Goal: Task Accomplishment & Management: Use online tool/utility

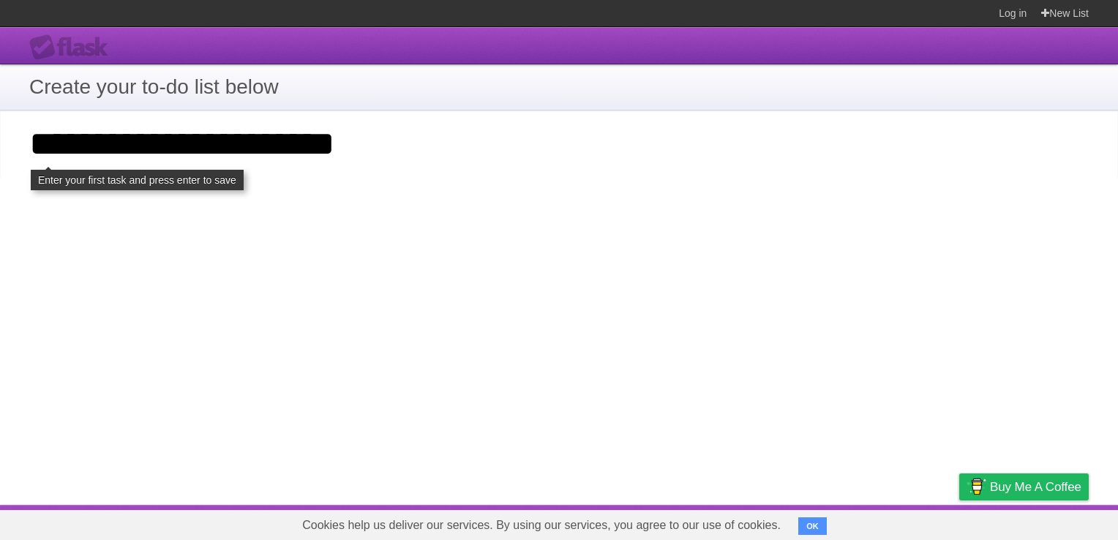
type input "**********"
click input "**********" at bounding box center [0, 0] width 0 height 0
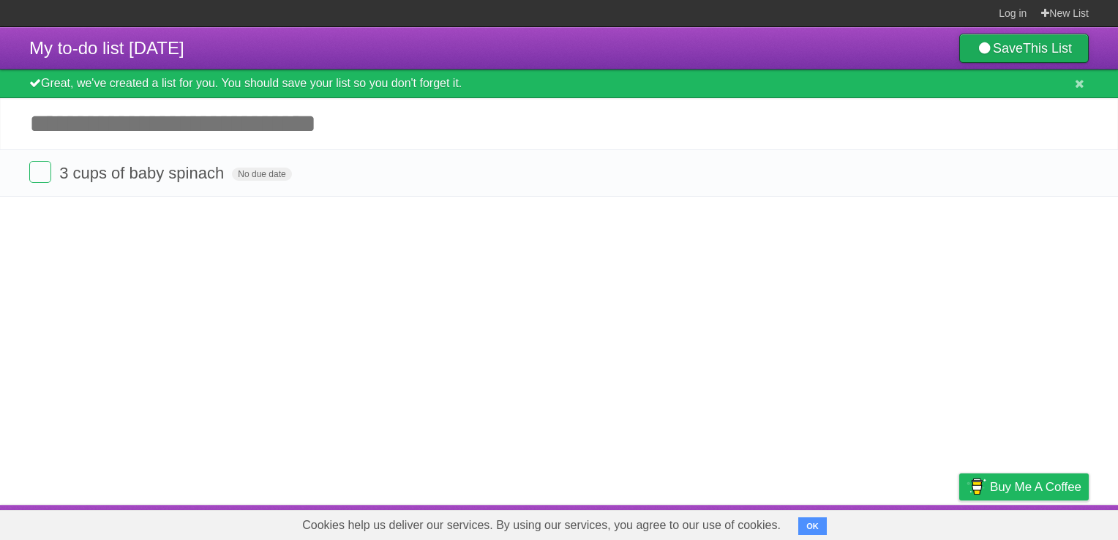
click at [1048, 49] on b "This List" at bounding box center [1047, 48] width 49 height 15
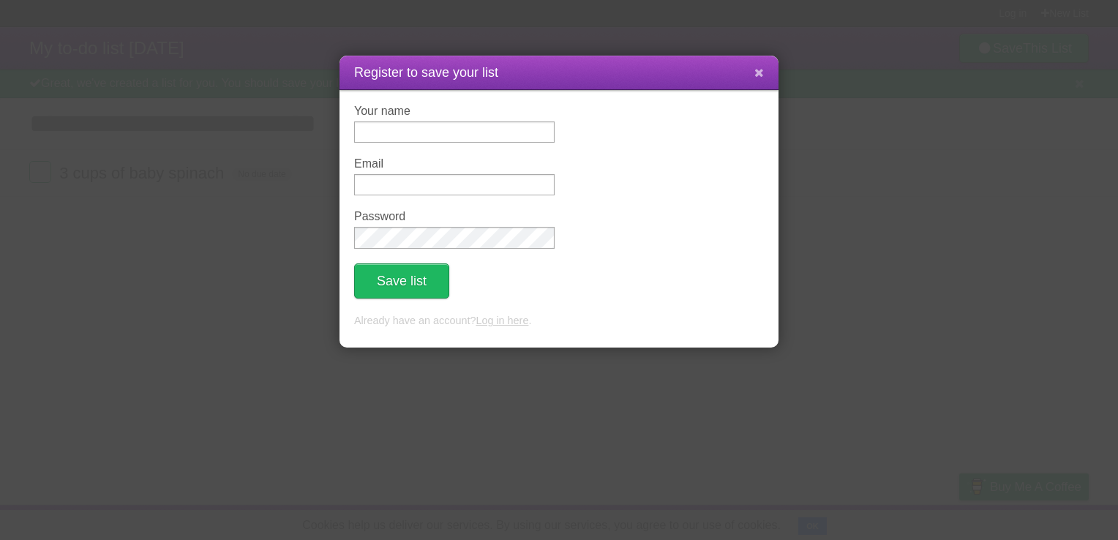
click at [768, 75] on button at bounding box center [759, 73] width 31 height 28
